Goal: Task Accomplishment & Management: Complete application form

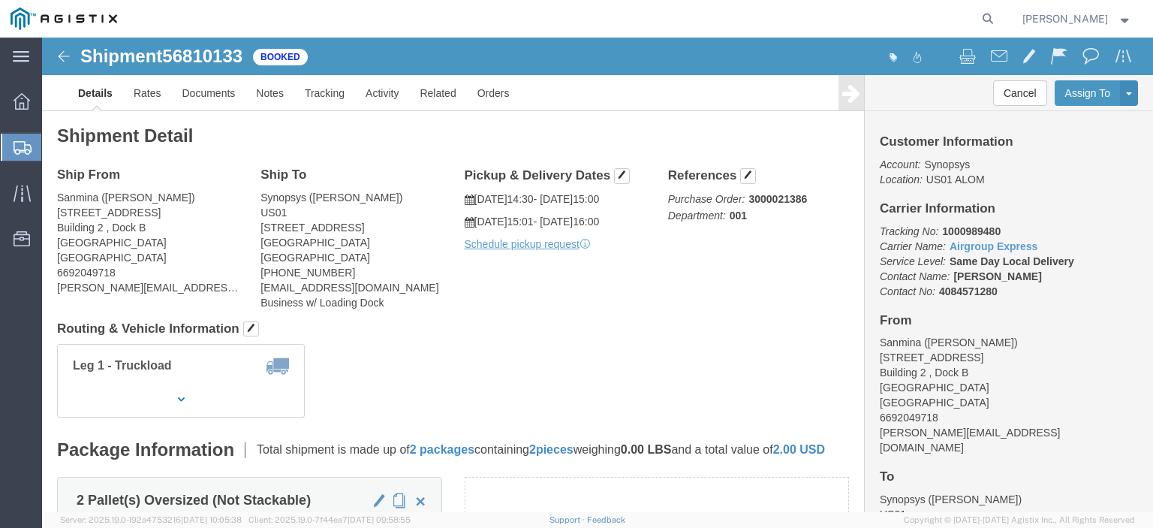
click at [0, 0] on span "Create from Template" at bounding box center [0, 0] width 0 height 0
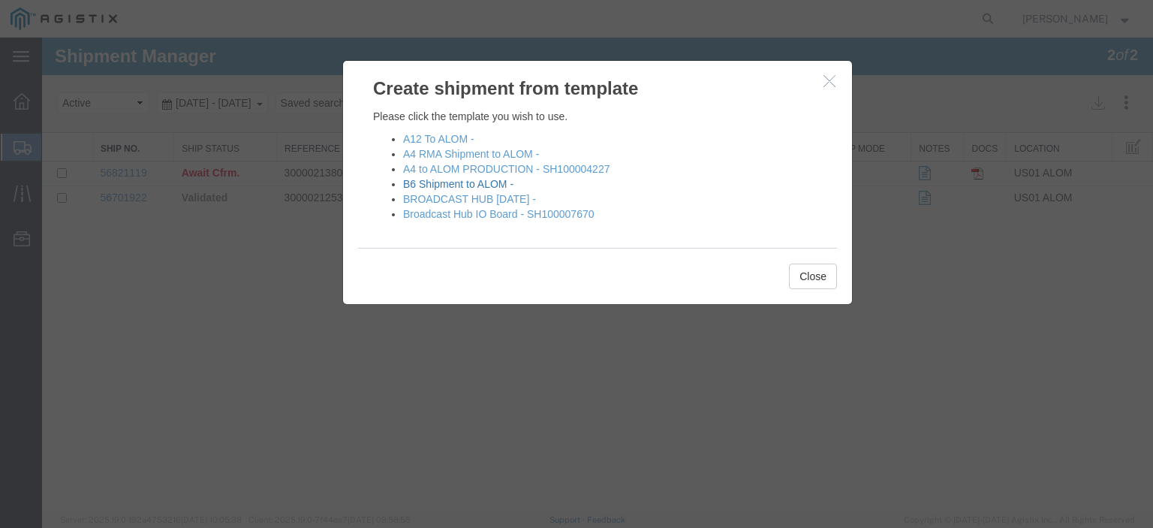
click at [450, 183] on link "B6 Shipment to ALOM -" at bounding box center [458, 184] width 110 height 12
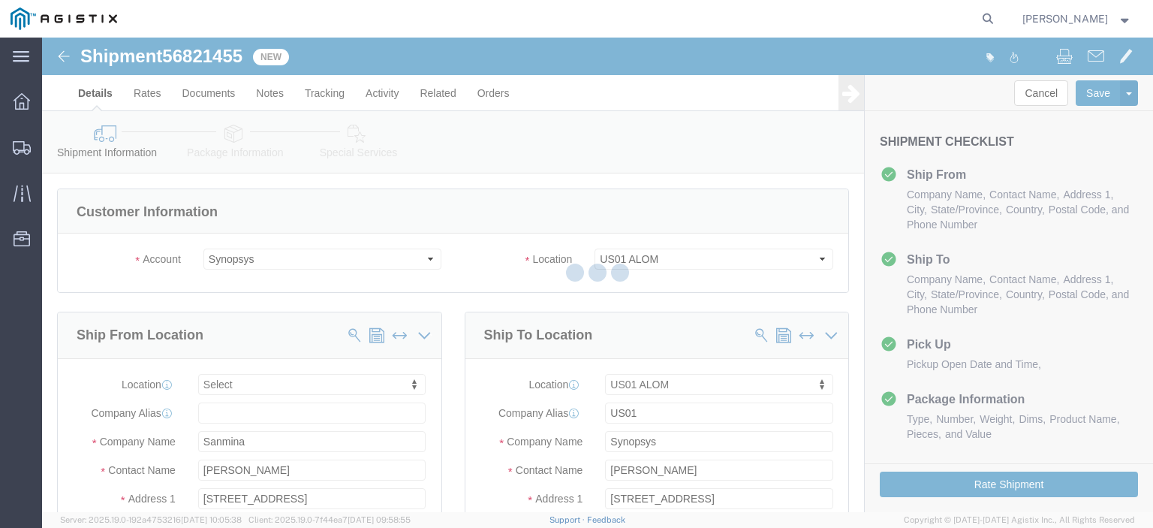
select select
select select "65511"
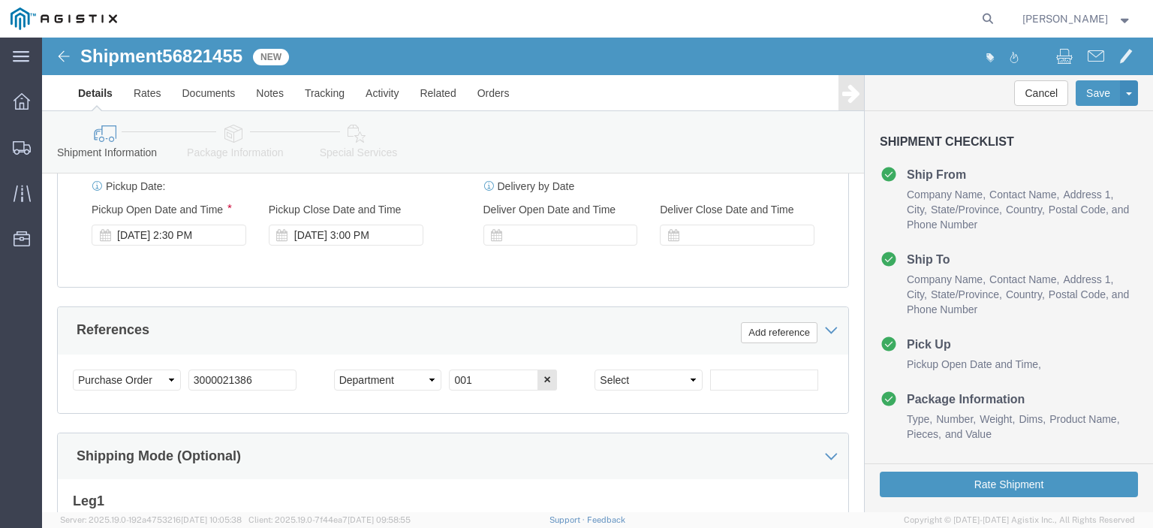
scroll to position [738, 0]
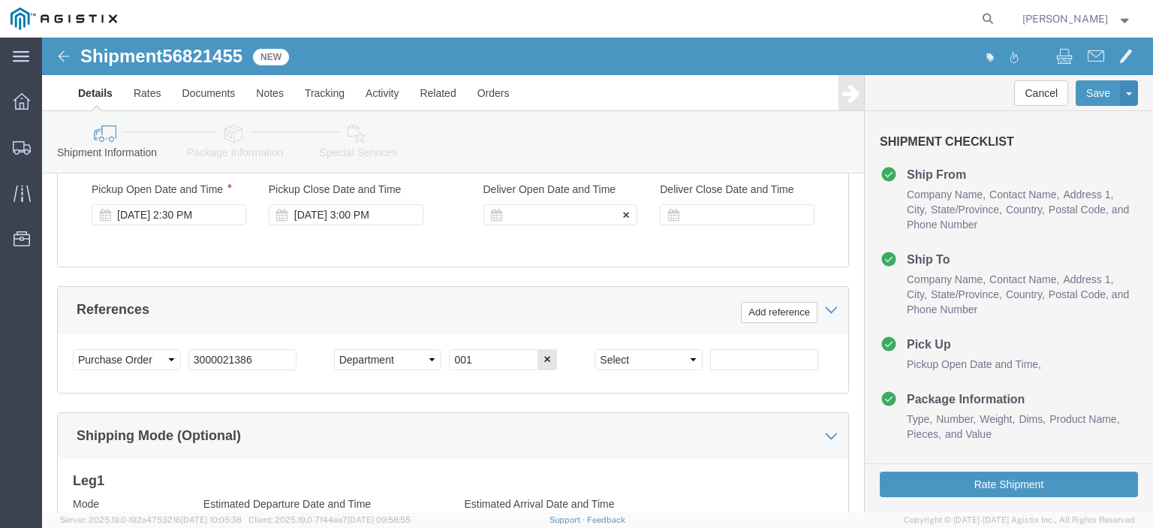
click div
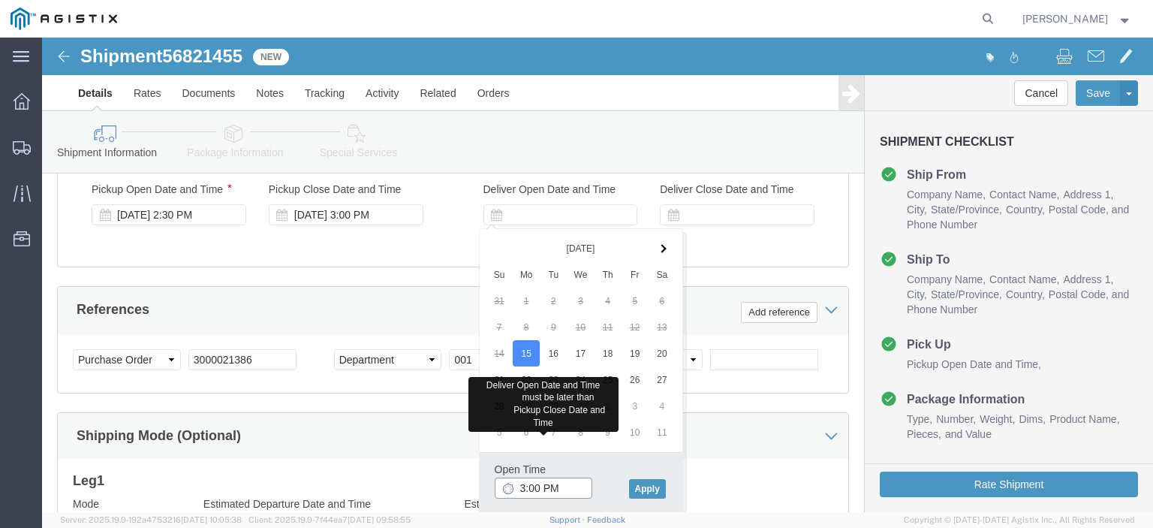
click input "3:00 PM"
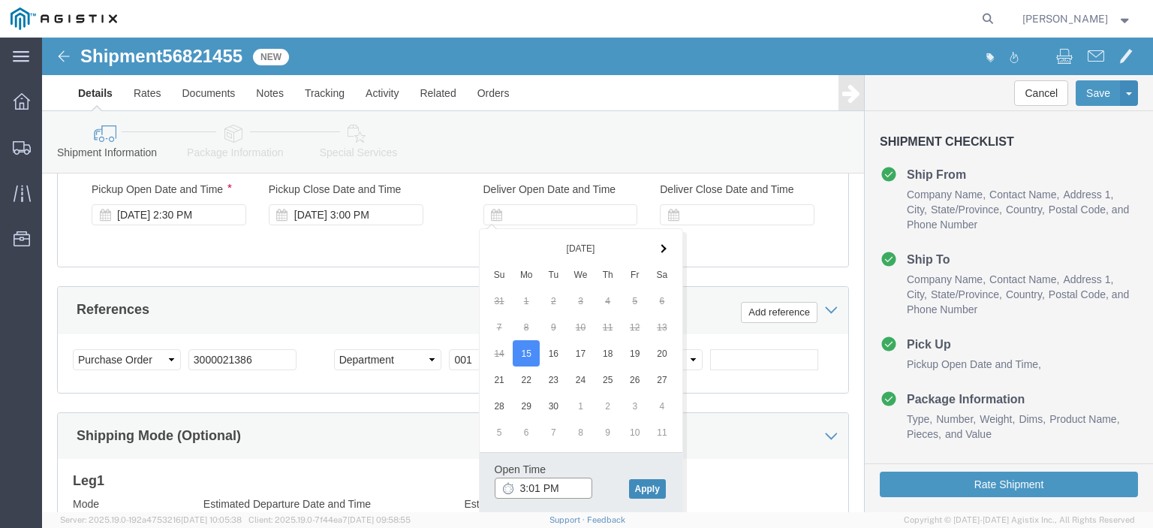
type input "3:01 PM"
click button "Apply"
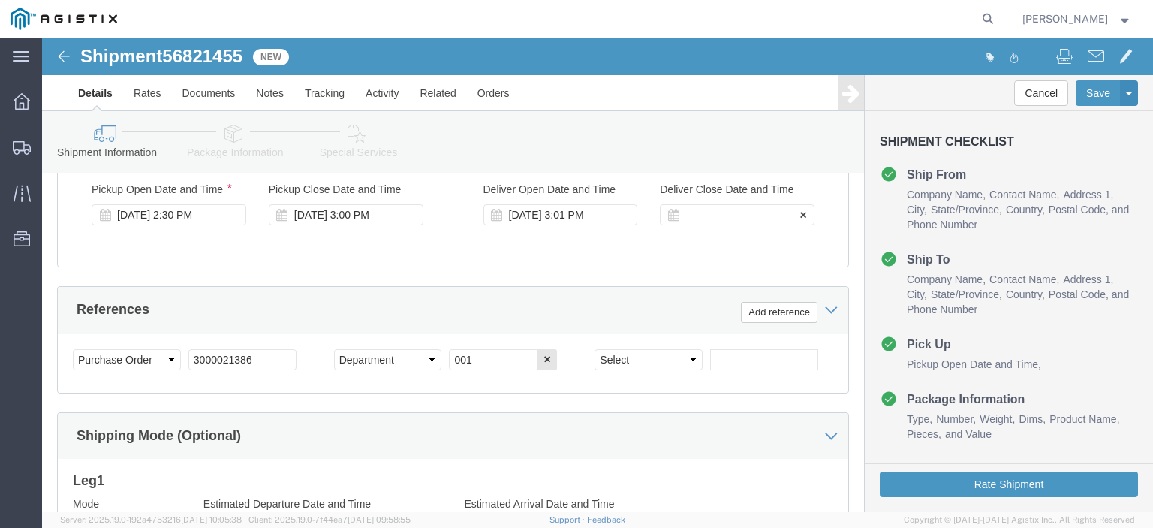
click div
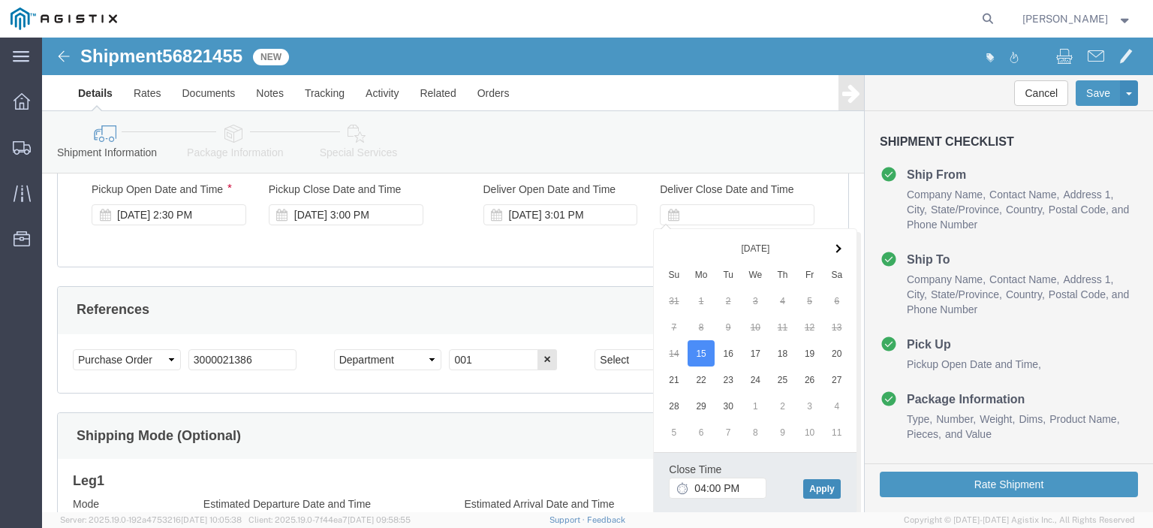
type input "4:00 PM"
click button "Apply"
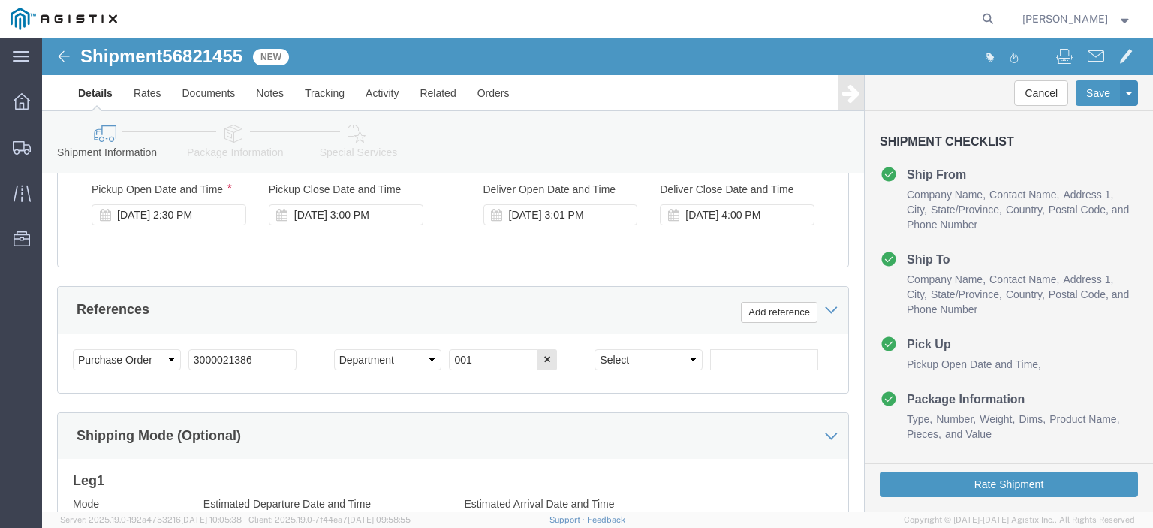
click link "Package Information"
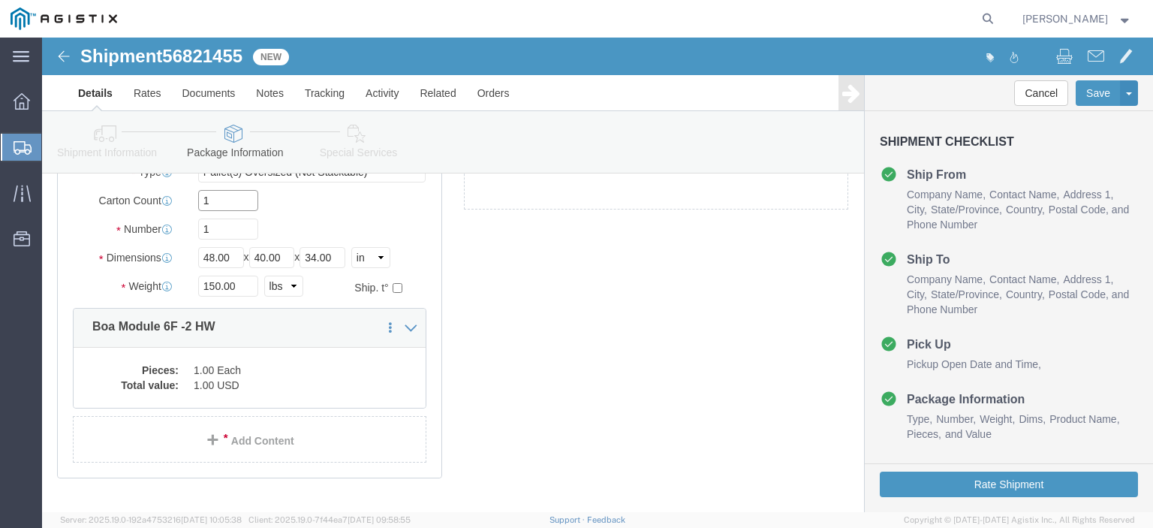
click input "1"
type input "9"
click dd "1.00 USD"
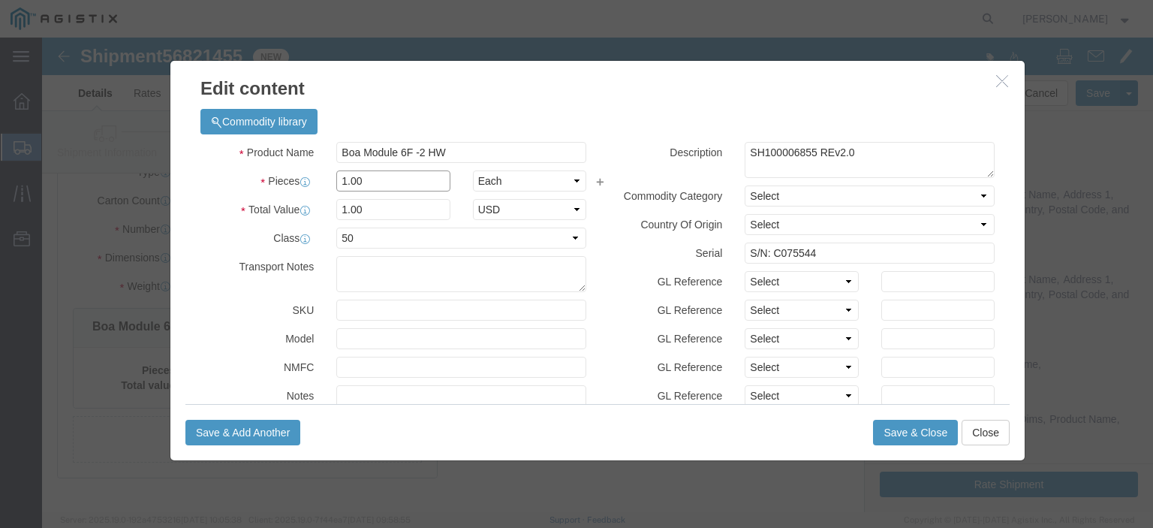
click input "1.00"
type input "1"
type input "9"
click input "S/N: C075544"
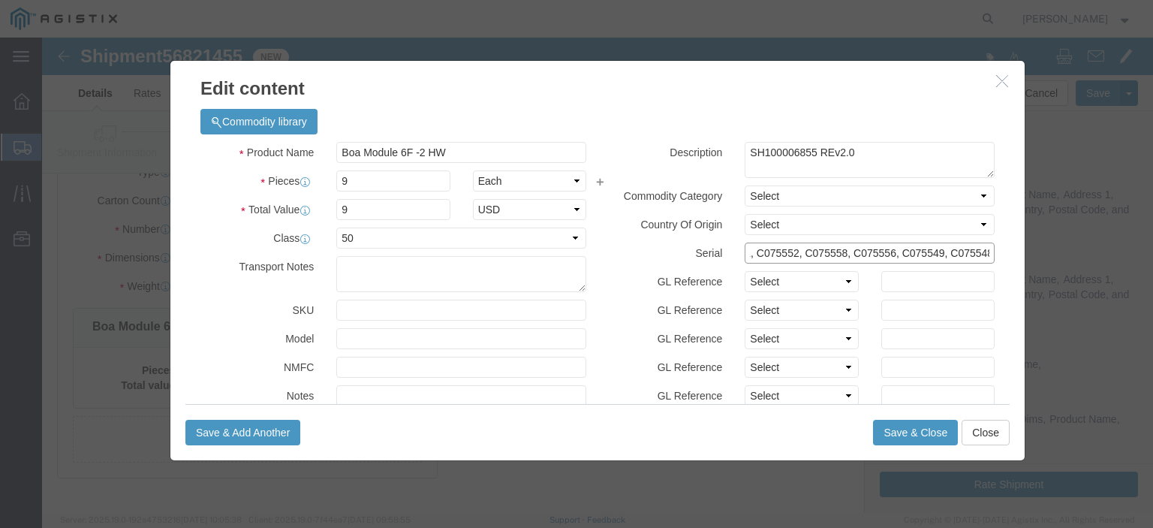
scroll to position [0, 217]
click input "S/N: C075550, C075553, C075555, C075551, C075552, C075558, C075556, C075549, C0…"
type input "S/N: C075550, C075553, C075555, C075551, C075552, C075558, C075556, C075549, C0…"
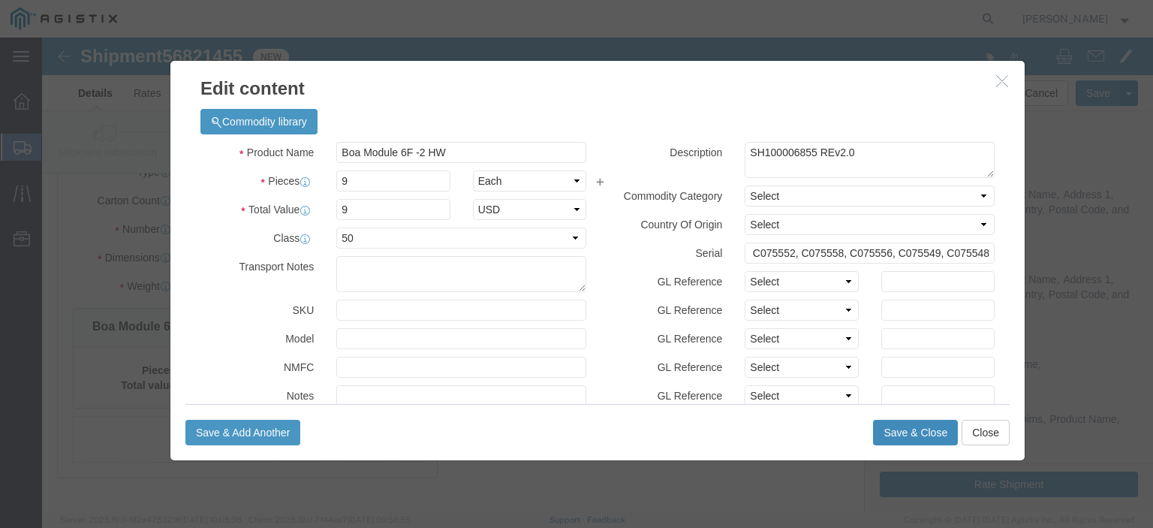
click button "Save & Close"
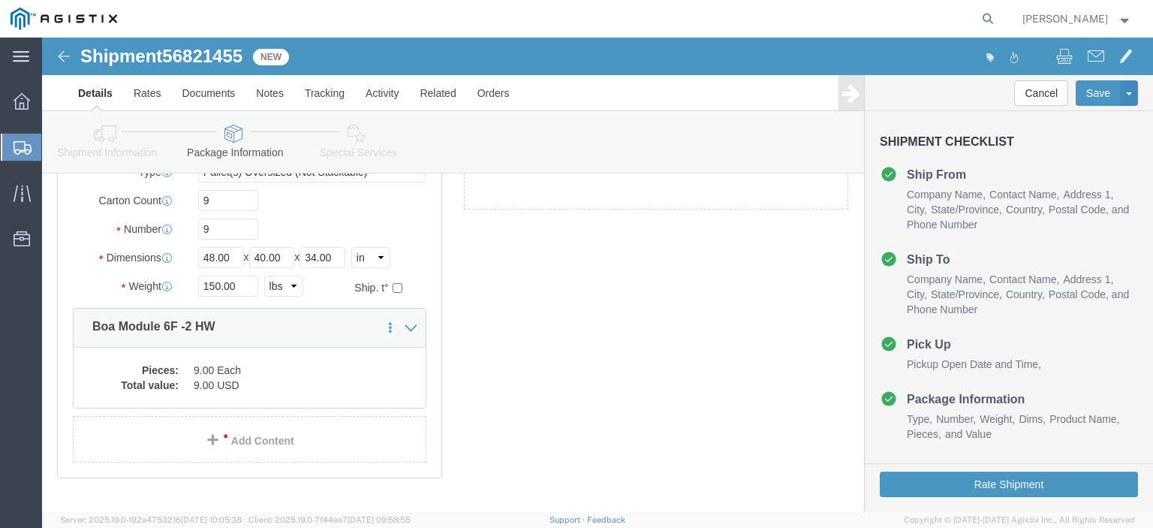
click link "Special Services"
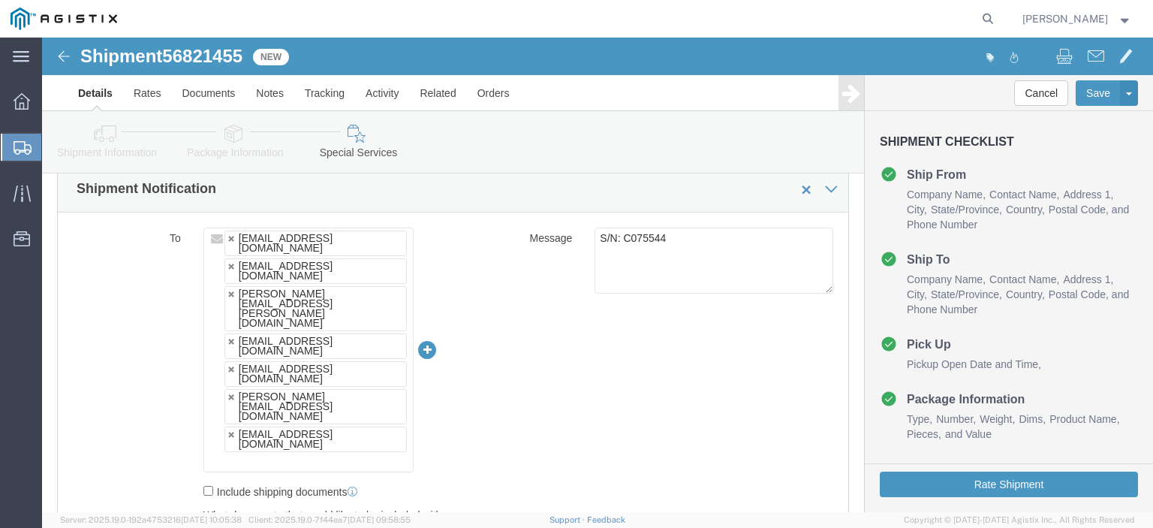
scroll to position [931, 0]
click textarea "S/N: C075544"
paste textarea "S/N: C075550, C075553, C075555, C075551, C075552, C075558, C075556, C075549, C0…"
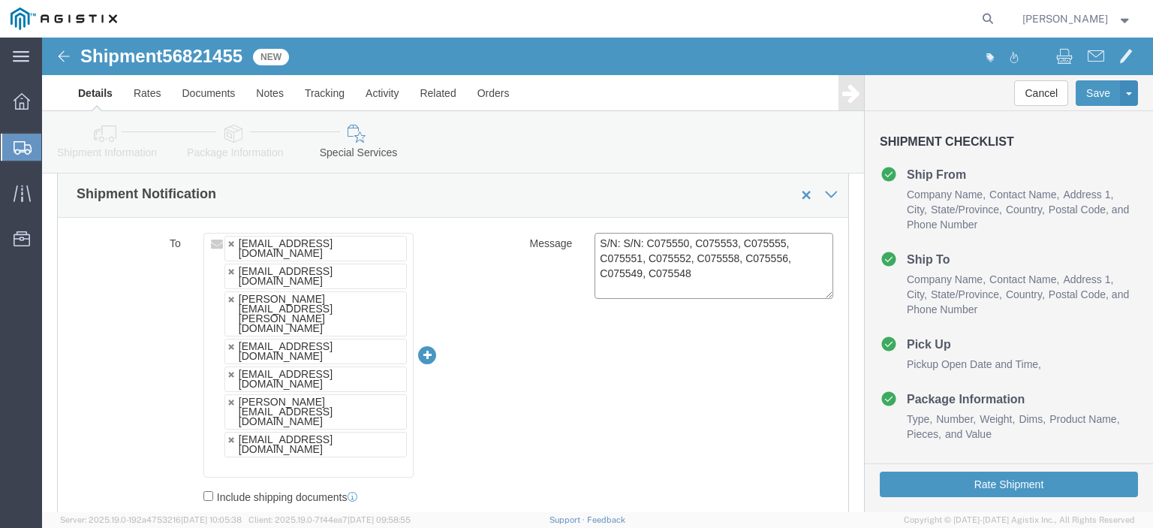
scroll to position [925, 0]
type textarea "S/N: S/N: C075550, C075553, C075555, C075551, C075552, C075558, C075556, C07554…"
click input "text"
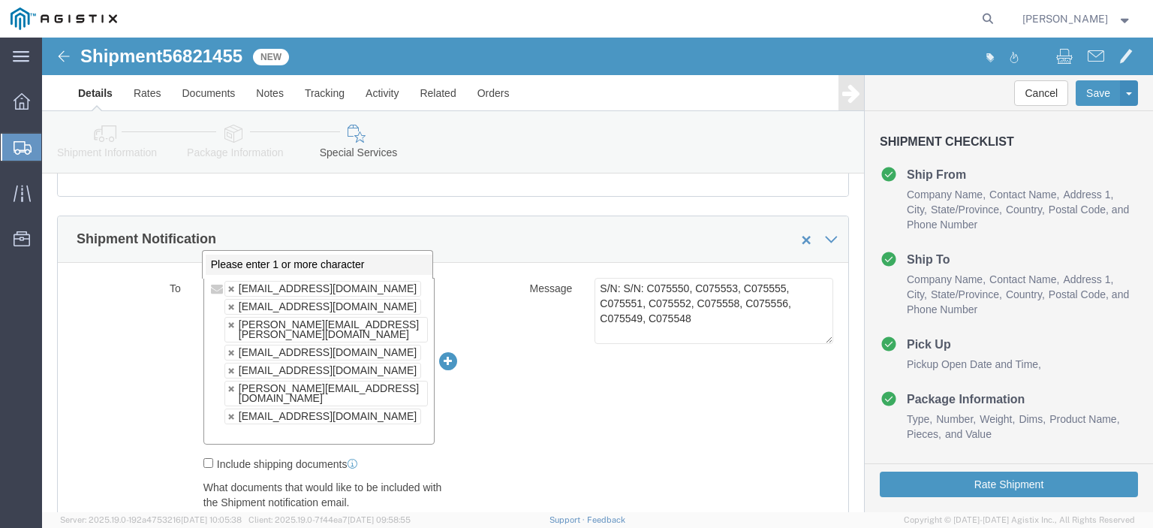
scroll to position [876, 0]
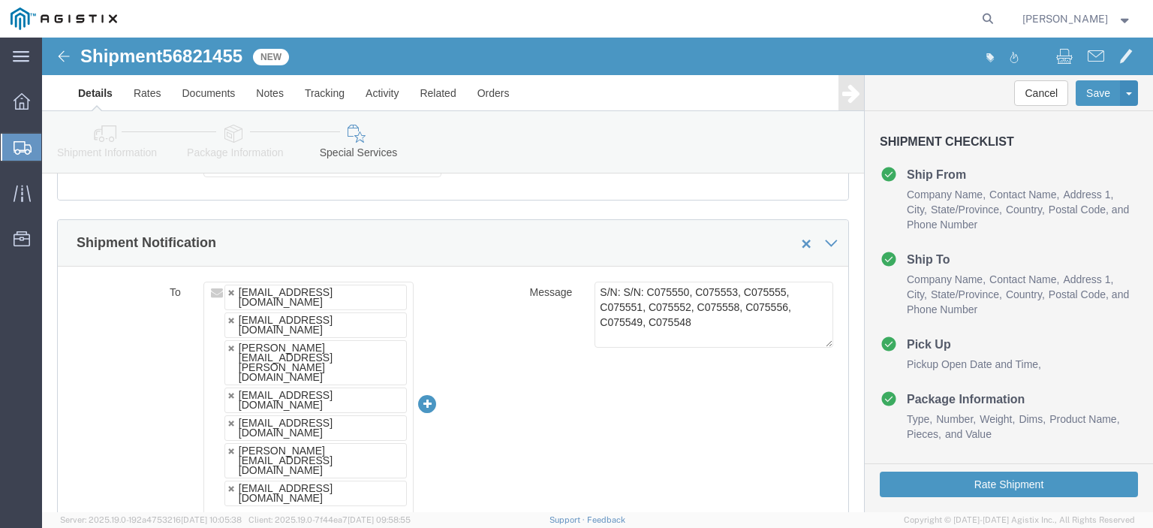
click icon
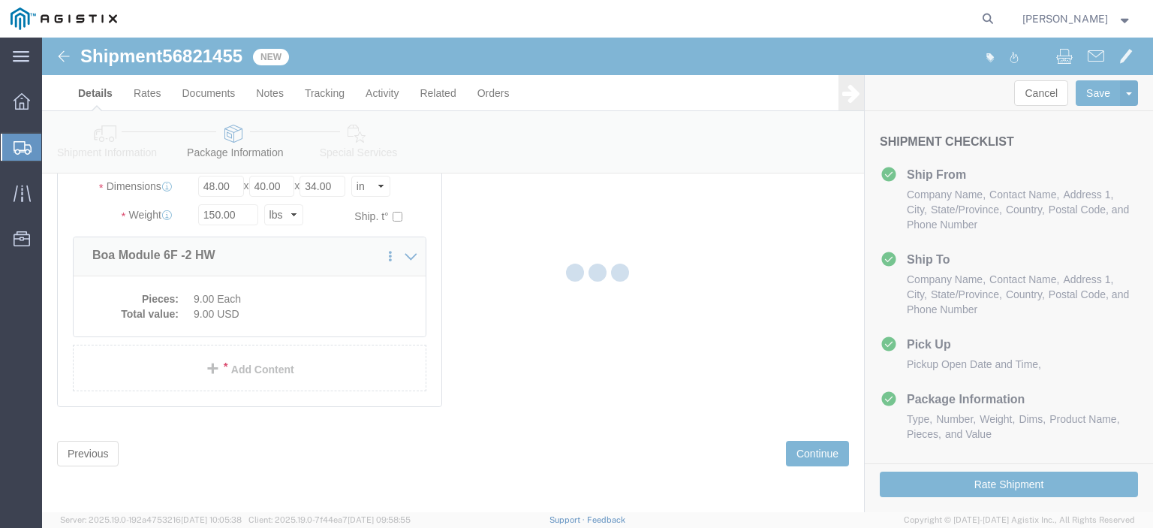
scroll to position [224, 0]
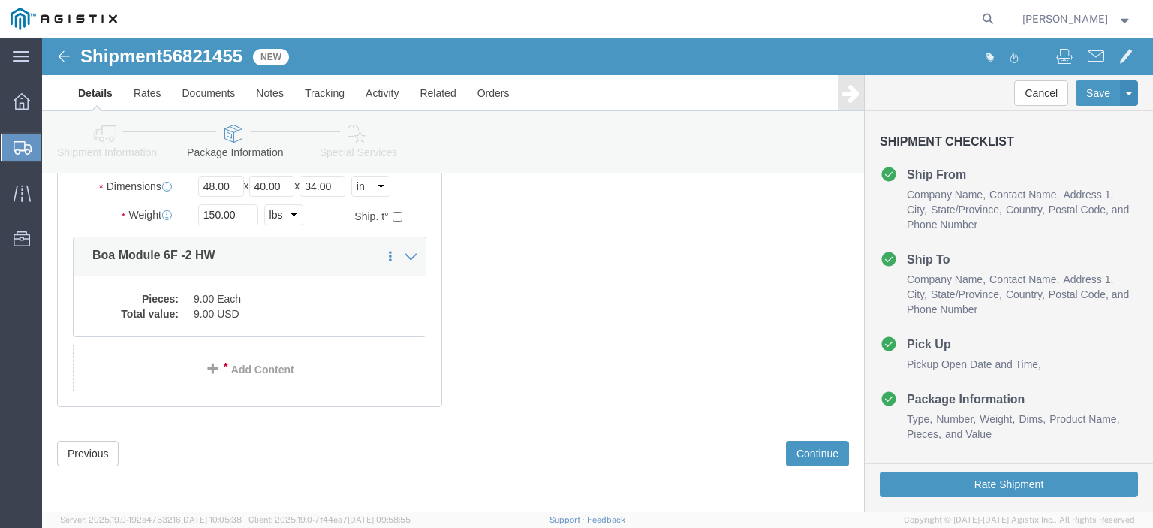
click icon
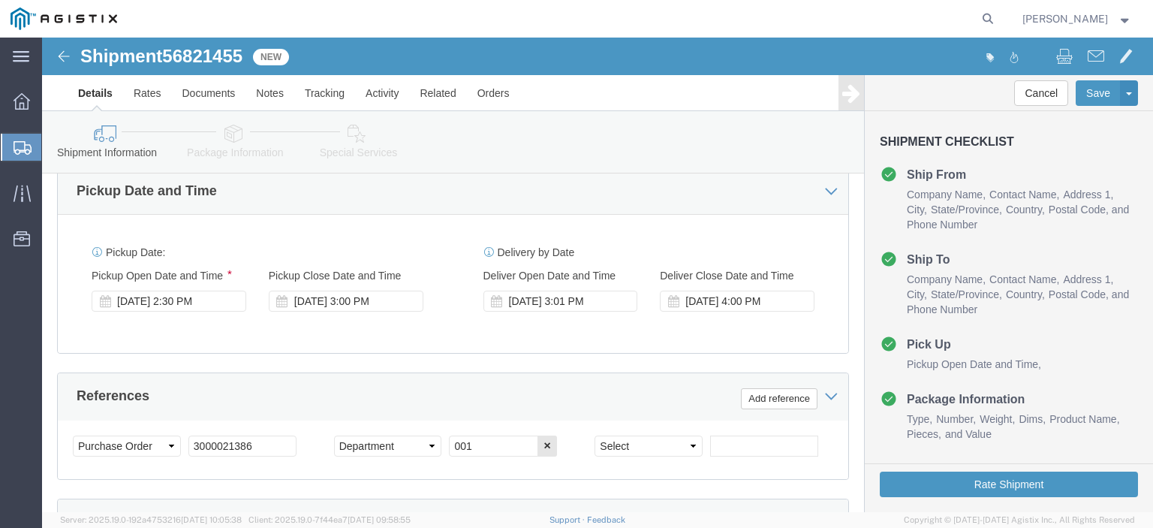
scroll to position [652, 0]
click link "Package Information"
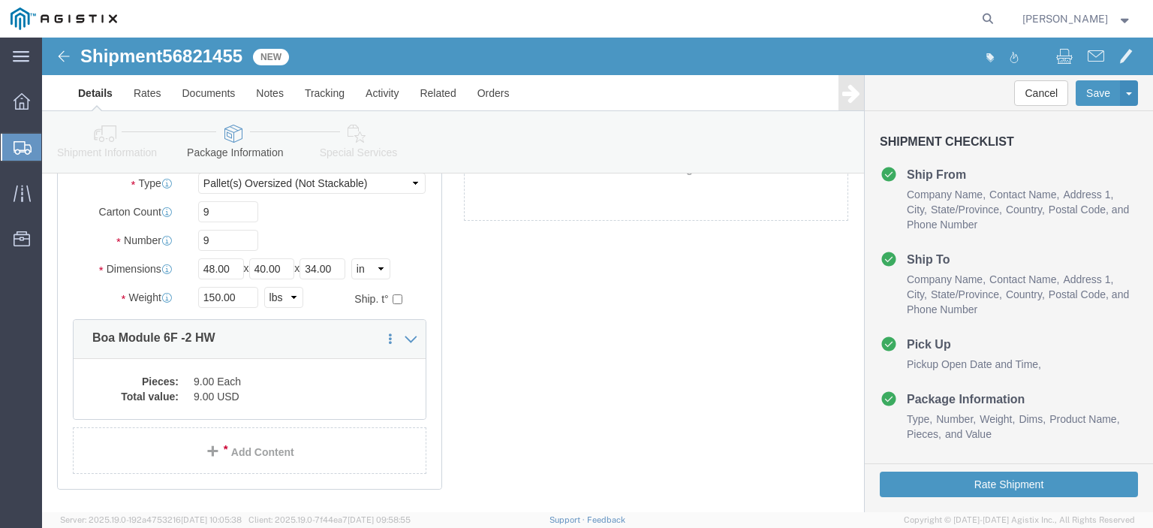
scroll to position [102, 0]
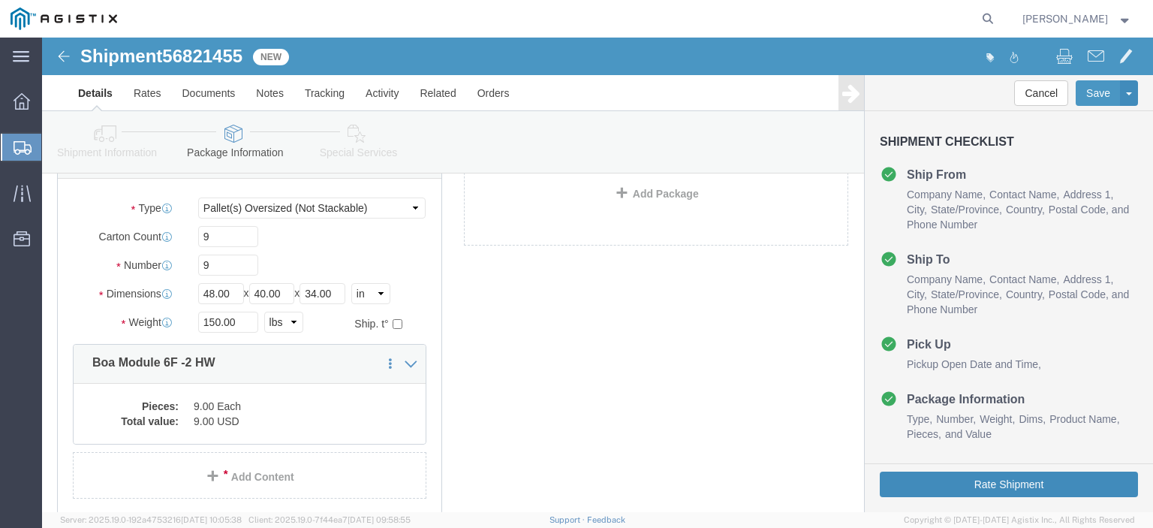
click button "Rate Shipment"
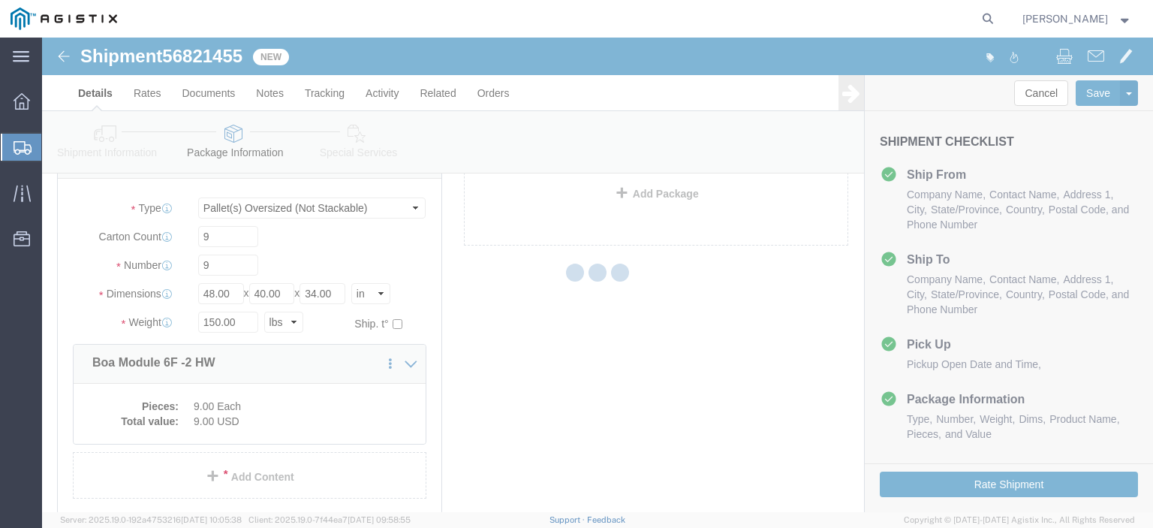
scroll to position [0, 0]
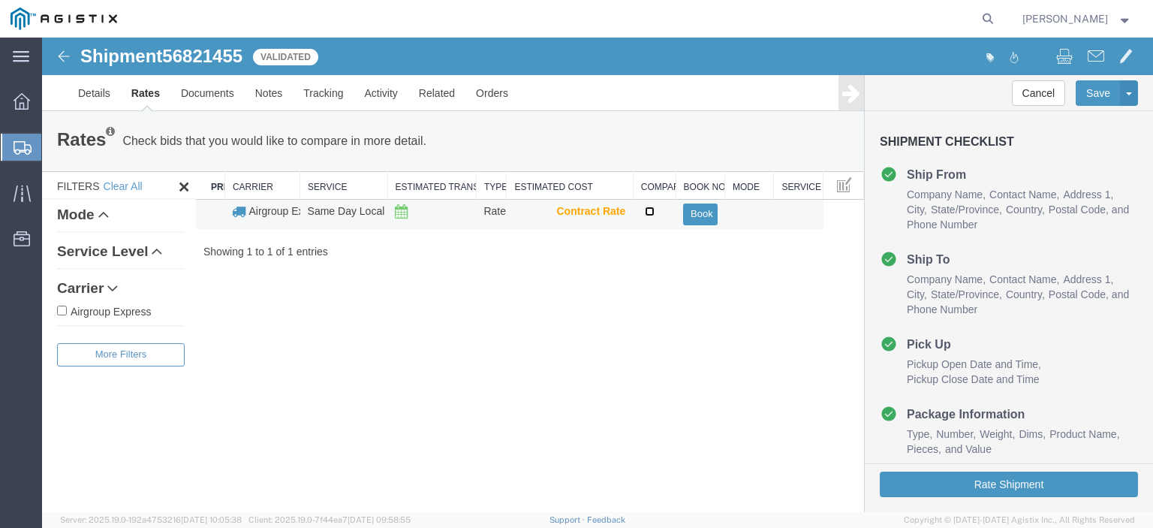
click at [647, 208] on input "checkbox" at bounding box center [650, 211] width 10 height 10
checkbox input "true"
click at [698, 215] on button "Book" at bounding box center [700, 214] width 34 height 22
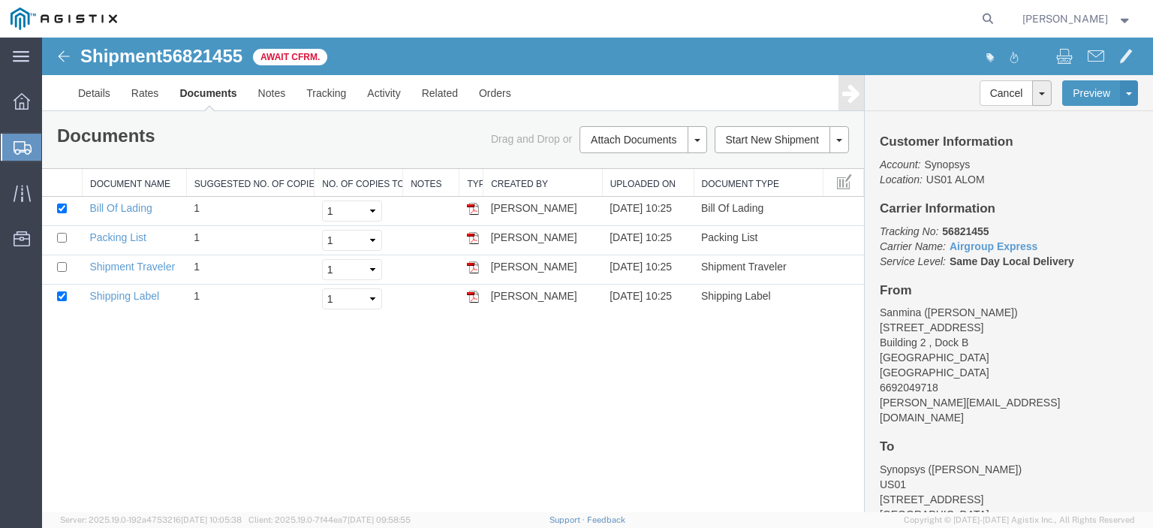
click at [265, 520] on span "Server: 2025.19.0-192a4753216 [DATE] 10:05:38 Client: 2025.19.0-7f44ea7 [DATE] …" at bounding box center [235, 519] width 350 height 13
